Goal: Transaction & Acquisition: Purchase product/service

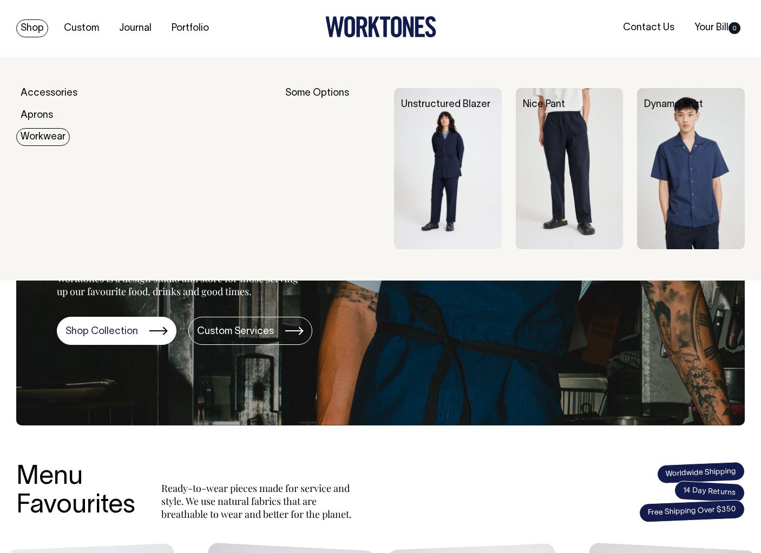
click at [32, 140] on link "Workwear" at bounding box center [43, 137] width 54 height 18
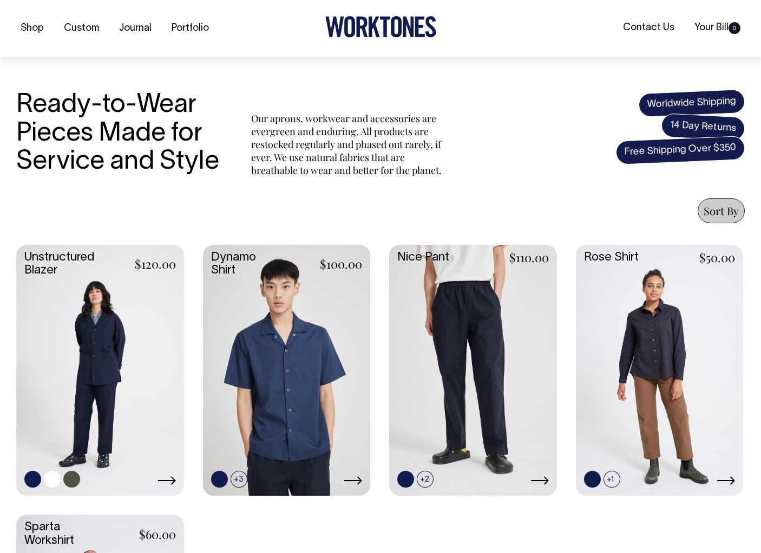
click at [100, 358] on link at bounding box center [100, 369] width 168 height 249
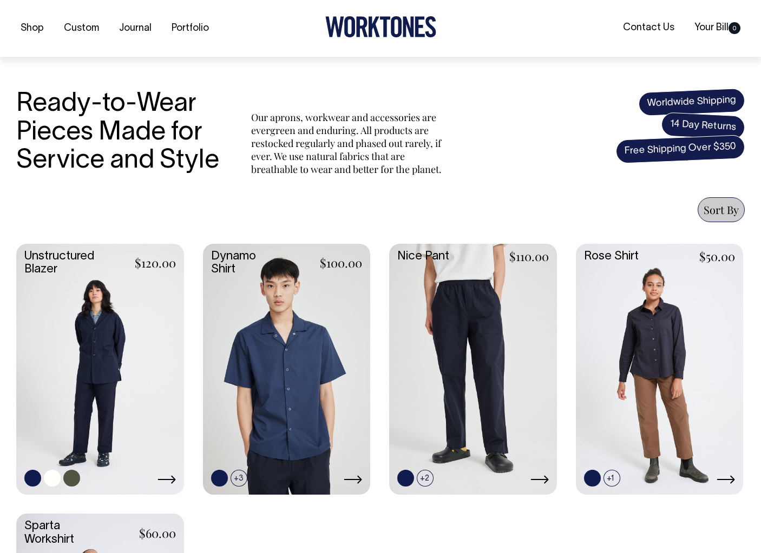
scroll to position [280, 0]
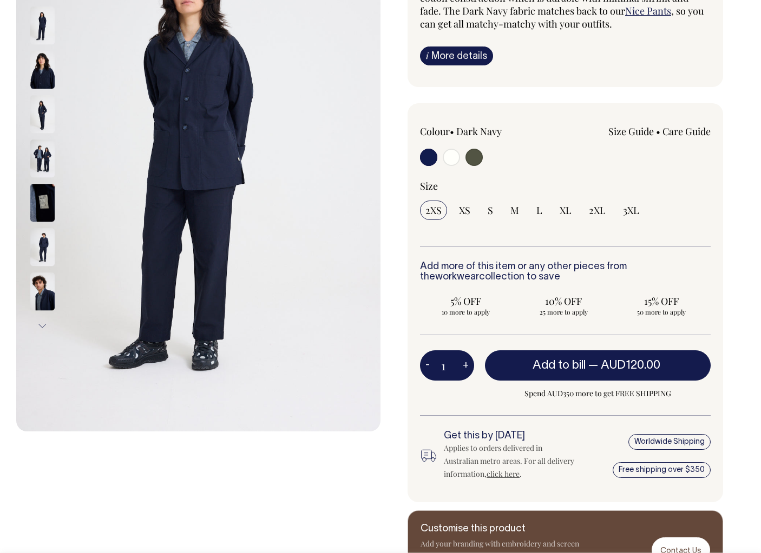
click at [452, 54] on link "i More details" at bounding box center [456, 56] width 73 height 19
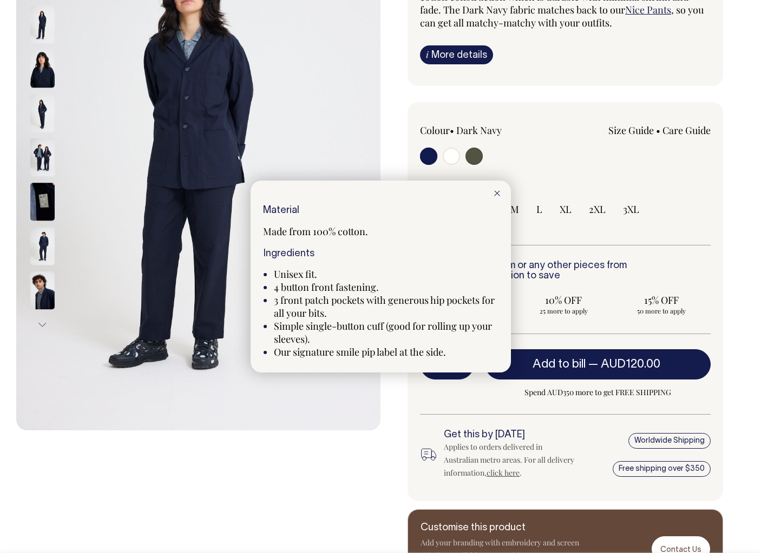
scroll to position [173, 0]
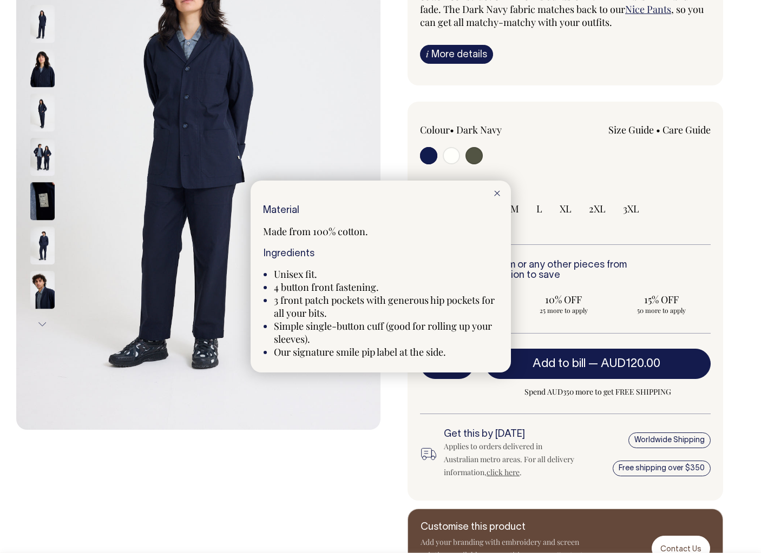
drag, startPoint x: 495, startPoint y: 194, endPoint x: 403, endPoint y: 130, distance: 111.6
click at [494, 194] on icon at bounding box center [497, 193] width 6 height 5
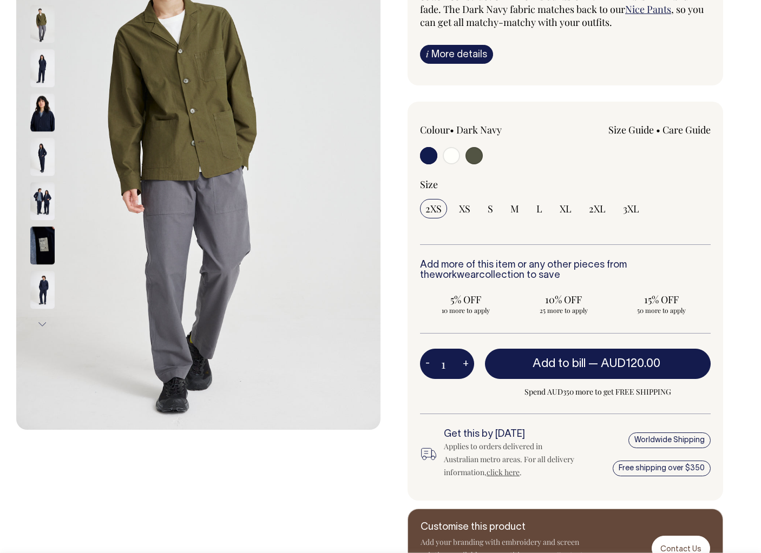
click at [38, 62] on img at bounding box center [42, 69] width 24 height 38
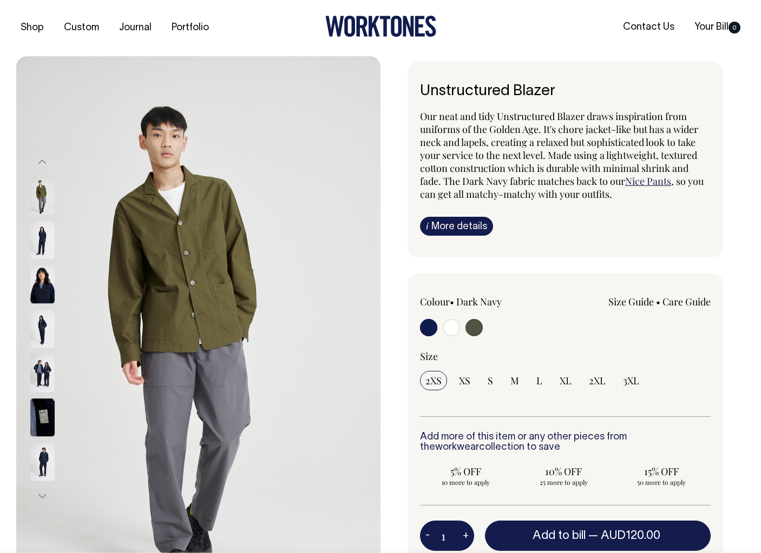
scroll to position [1, 0]
click at [448, 326] on input "radio" at bounding box center [451, 327] width 17 height 17
radio input "true"
radio input "false"
radio input "true"
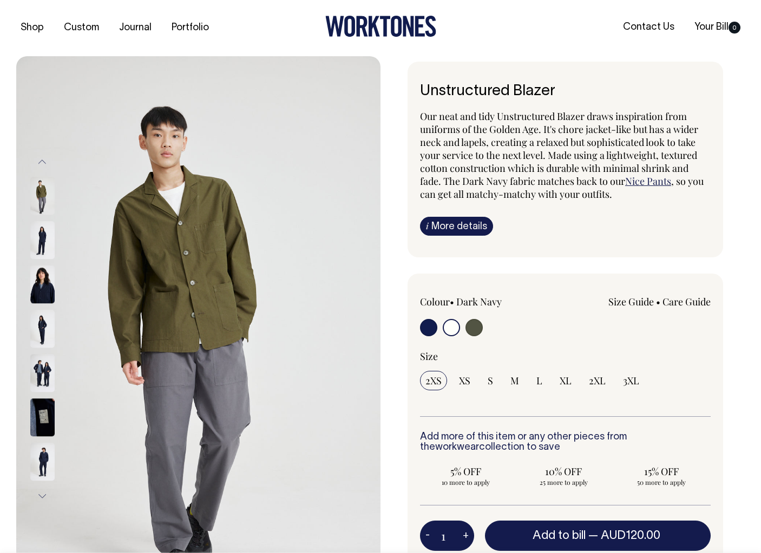
select select "Off-White"
